Goal: Information Seeking & Learning: Learn about a topic

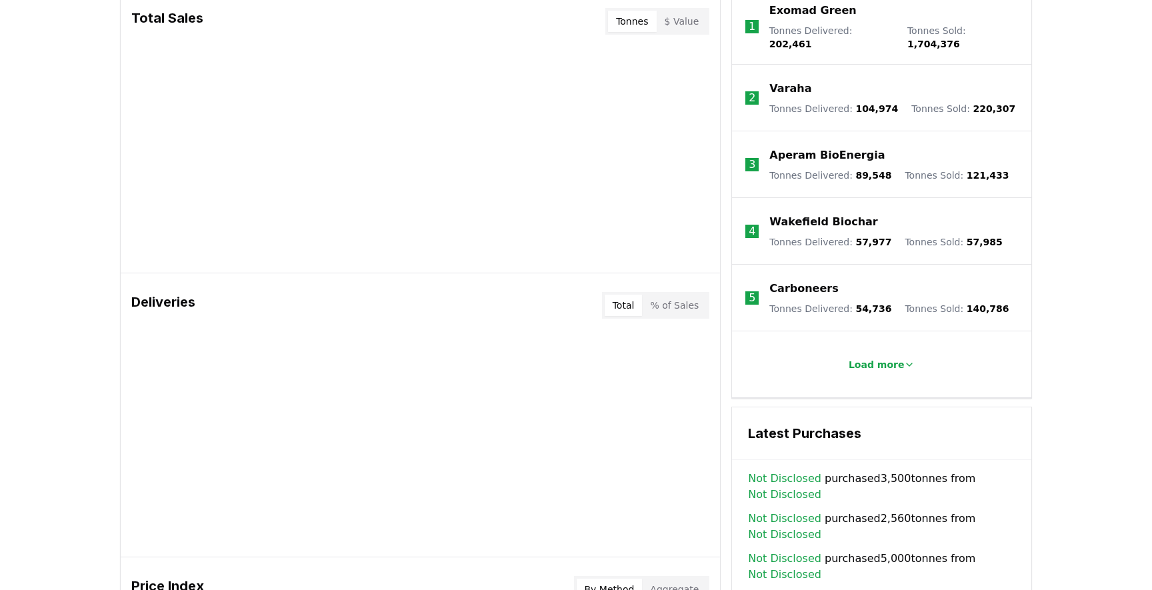
scroll to position [518, 0]
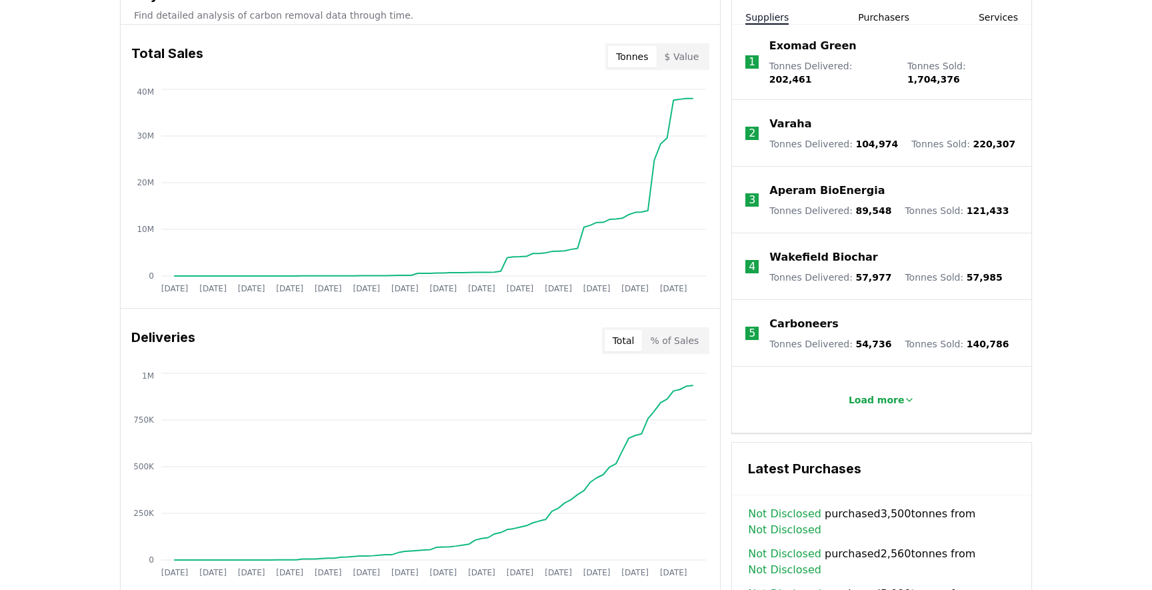
click at [645, 57] on button "Tonnes" at bounding box center [632, 56] width 48 height 21
click at [690, 62] on button "$ Value" at bounding box center [681, 56] width 51 height 21
click at [636, 64] on button "Tonnes" at bounding box center [632, 56] width 48 height 21
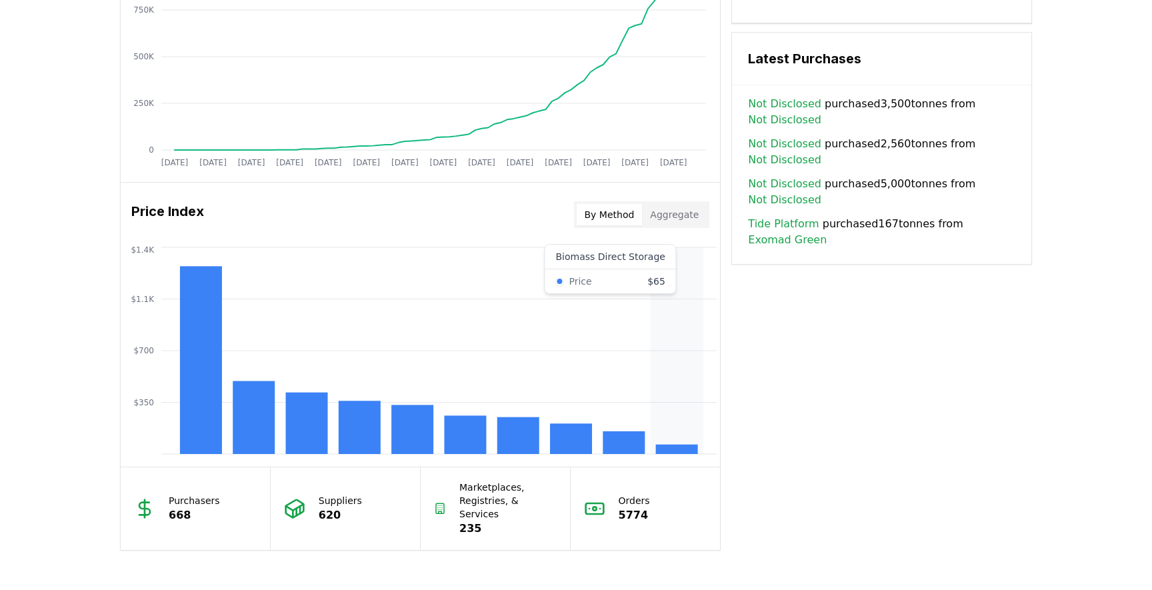
scroll to position [932, 0]
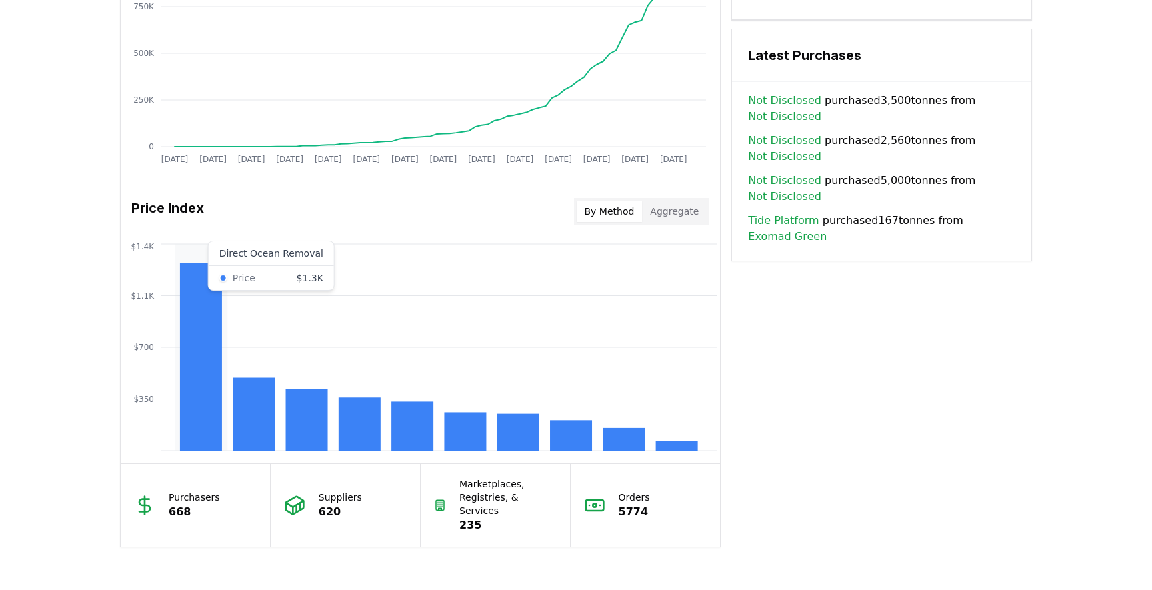
click at [219, 407] on rect at bounding box center [201, 357] width 42 height 188
click at [208, 406] on rect at bounding box center [201, 357] width 42 height 188
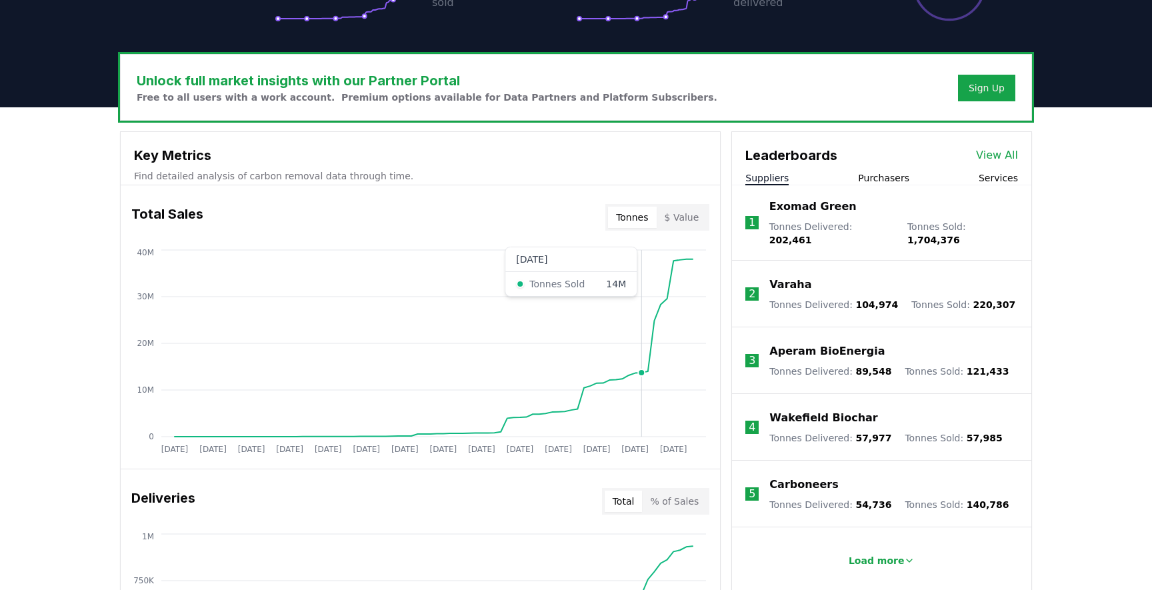
scroll to position [356, 0]
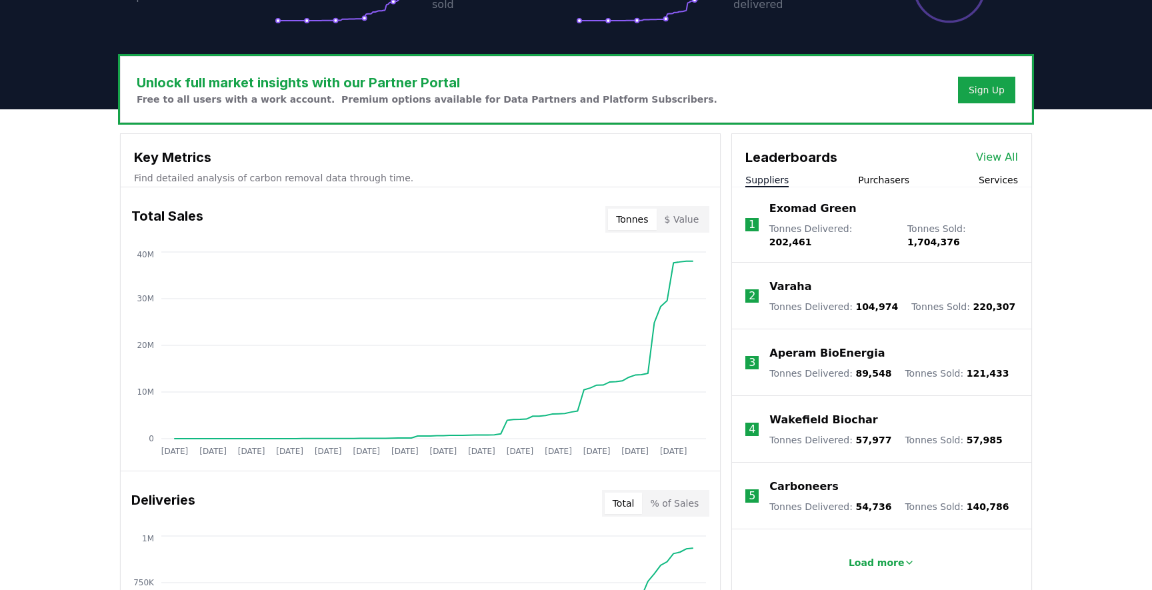
click at [888, 179] on button "Purchasers" at bounding box center [883, 179] width 51 height 13
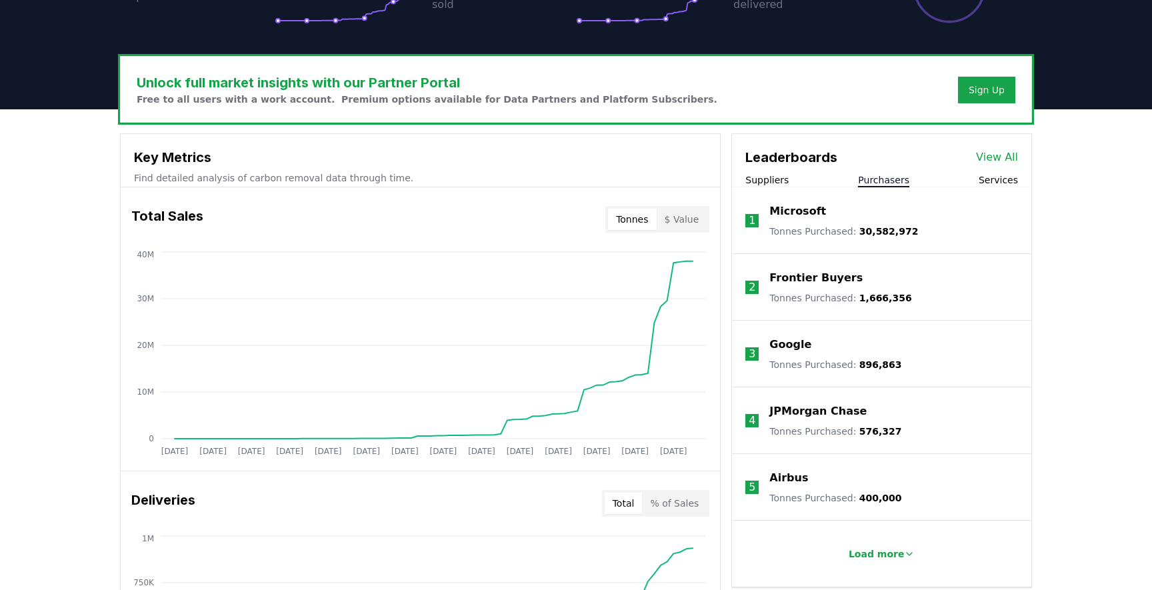
scroll to position [376, 0]
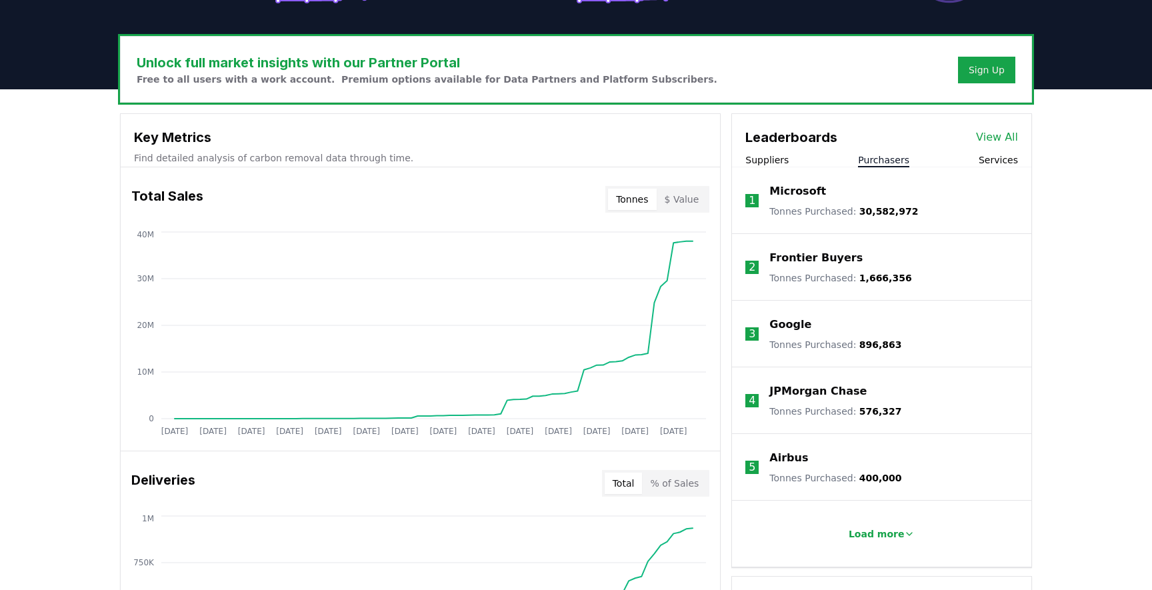
click at [873, 211] on span "30,582,972" at bounding box center [888, 211] width 59 height 11
click at [1002, 140] on link "View All" at bounding box center [997, 137] width 42 height 16
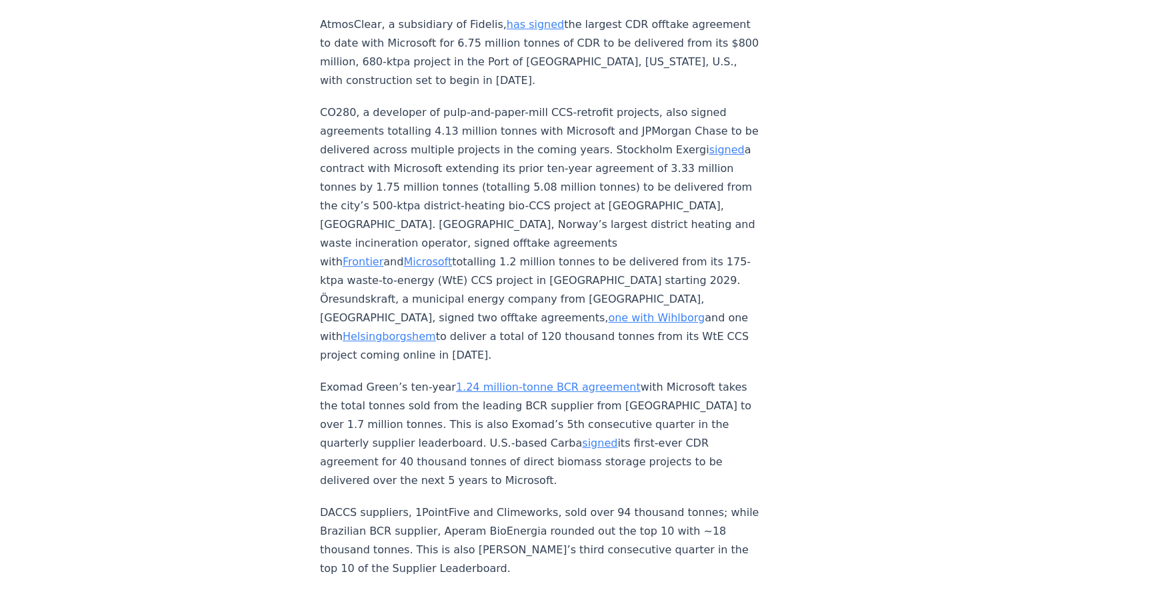
scroll to position [4654, 0]
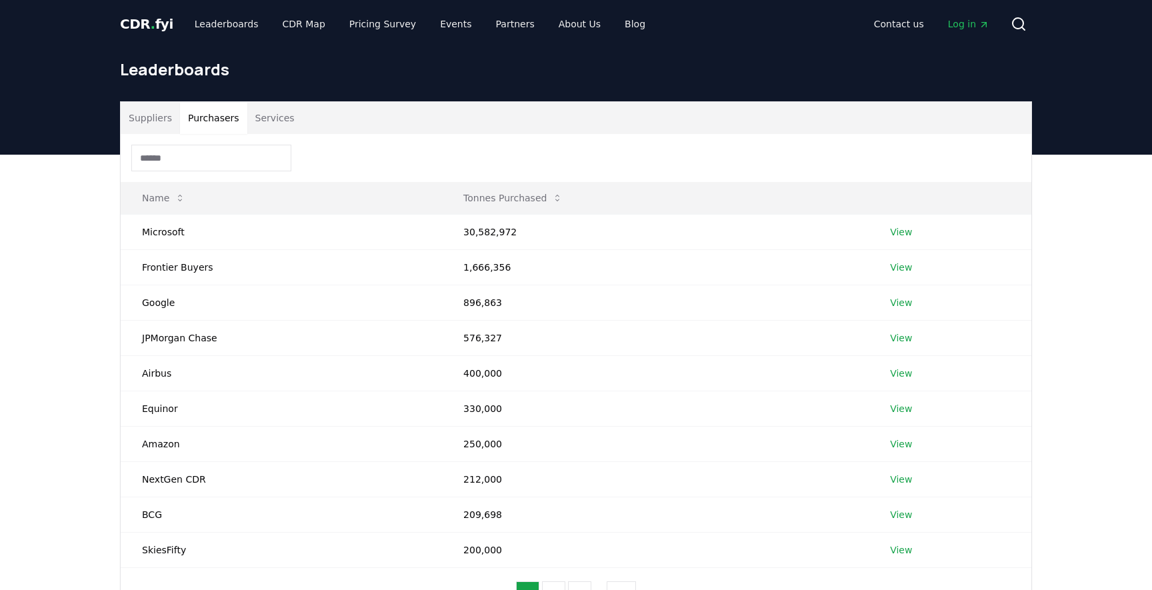
click at [215, 121] on button "Purchasers" at bounding box center [213, 118] width 67 height 32
click at [902, 234] on link "View" at bounding box center [901, 231] width 22 height 13
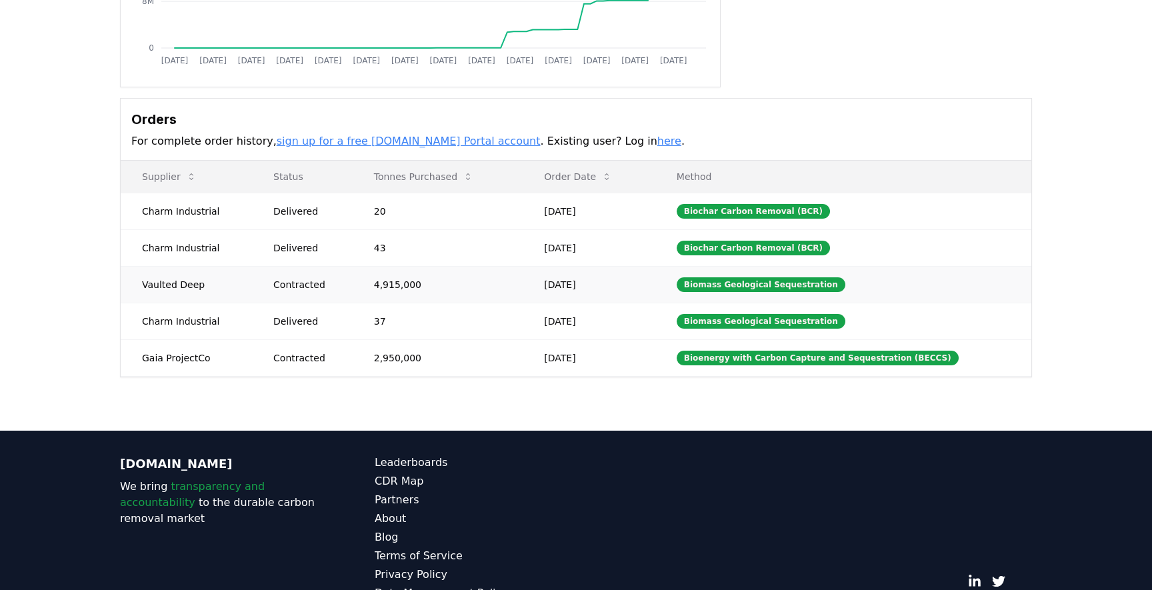
scroll to position [297, 0]
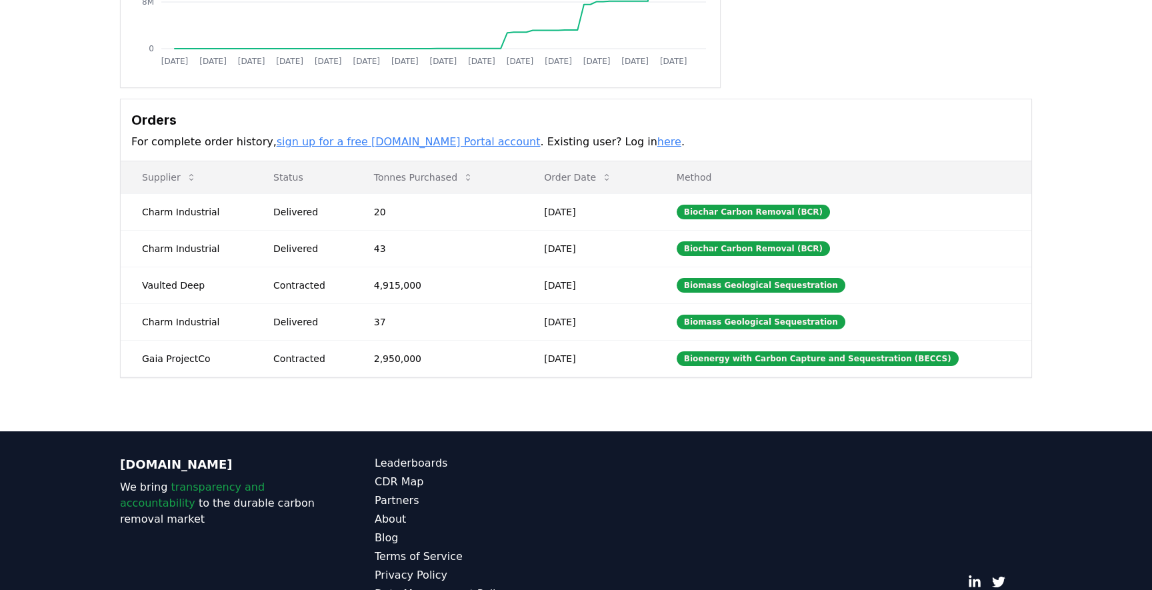
click at [419, 144] on link "sign up for a free CDR.fyi Portal account" at bounding box center [409, 141] width 264 height 13
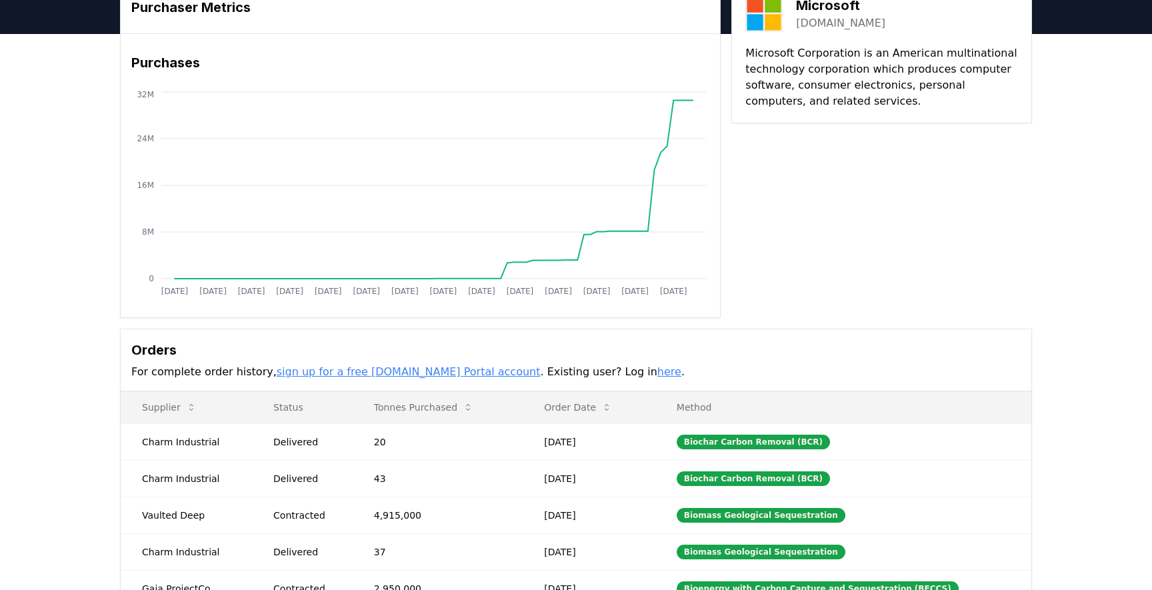
scroll to position [0, 0]
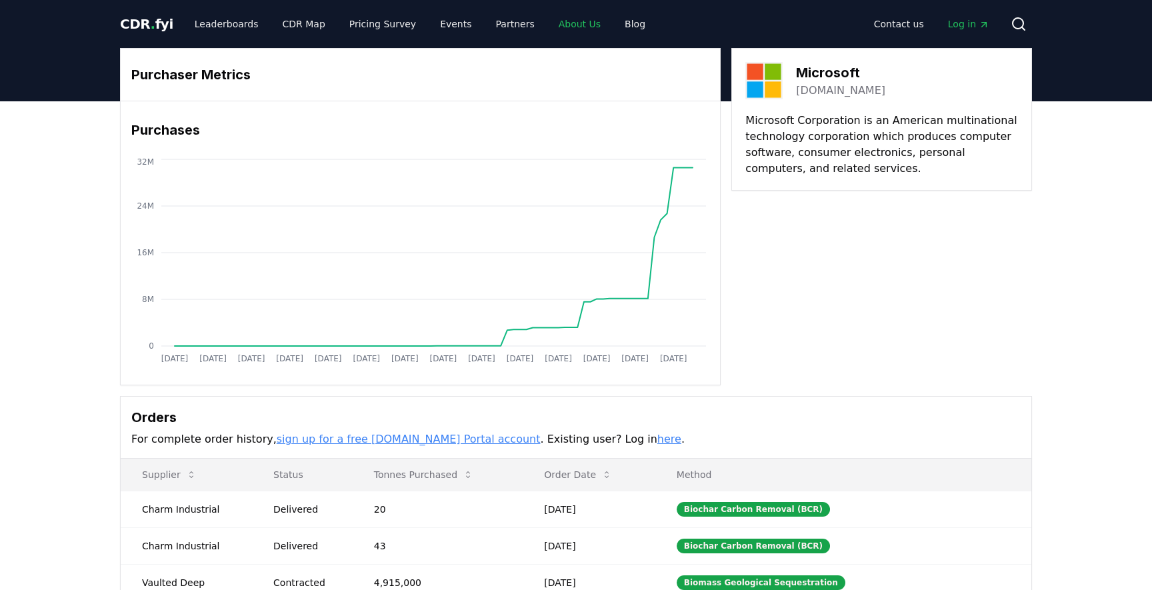
click at [563, 24] on link "About Us" at bounding box center [579, 24] width 63 height 24
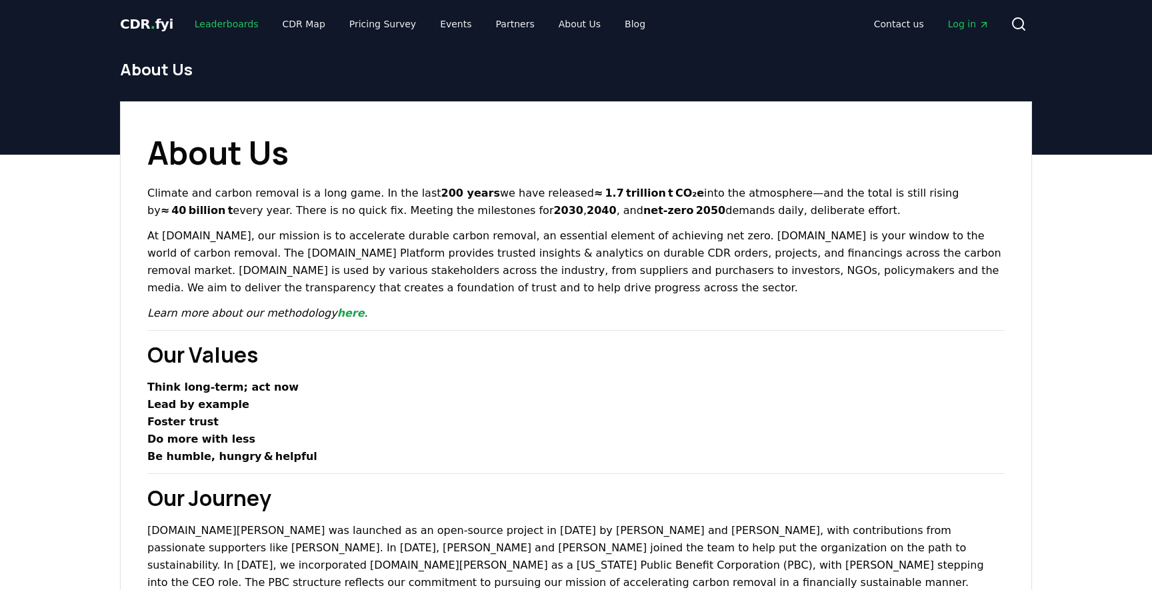
click at [221, 26] on link "Leaderboards" at bounding box center [226, 24] width 85 height 24
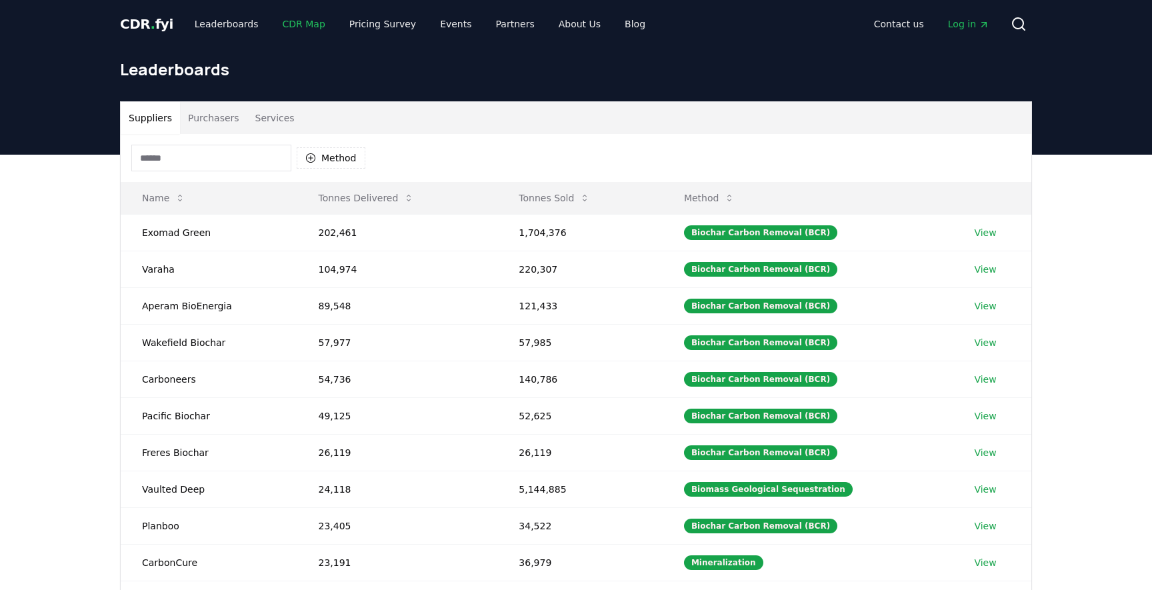
click at [289, 24] on link "CDR Map" at bounding box center [304, 24] width 64 height 24
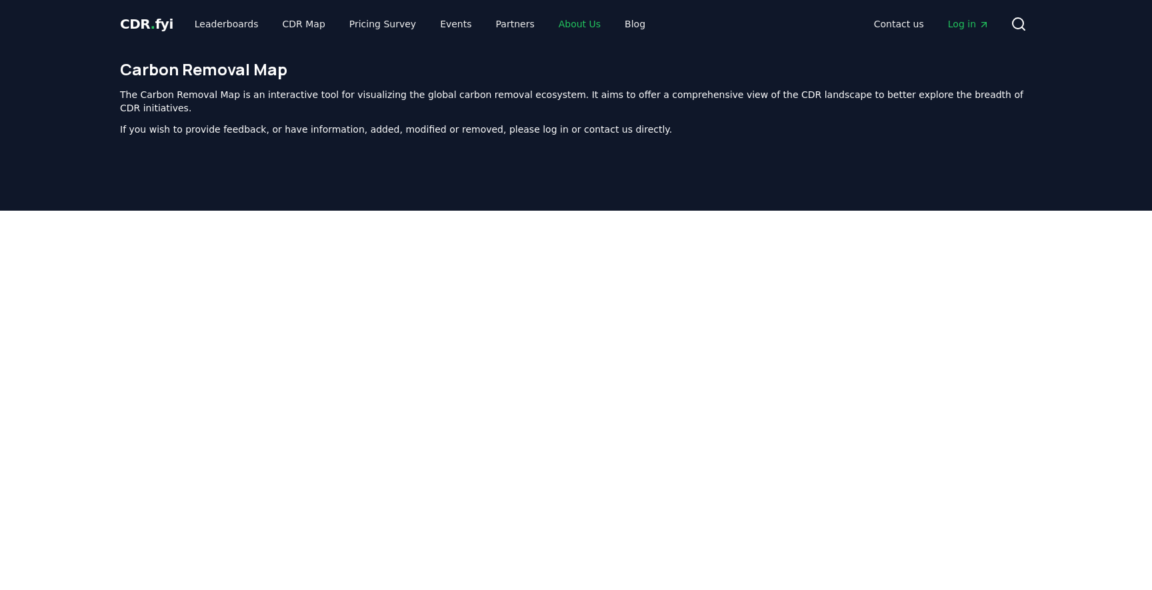
click at [557, 25] on link "About Us" at bounding box center [579, 24] width 63 height 24
